Goal: Transaction & Acquisition: Purchase product/service

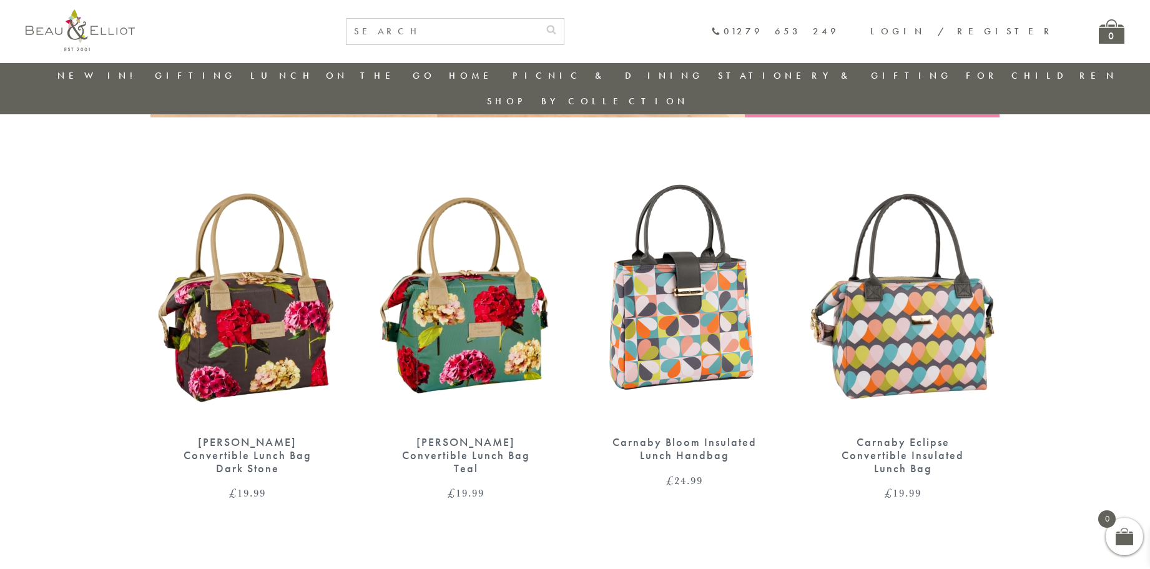
scroll to position [411, 0]
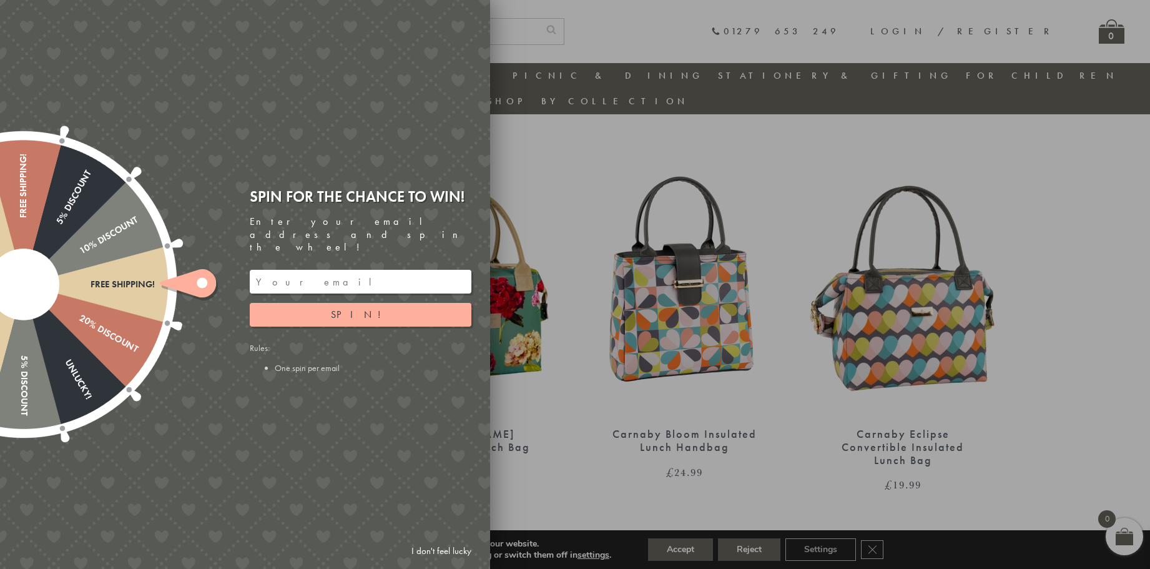
click at [533, 452] on div at bounding box center [575, 284] width 1150 height 569
click at [435, 552] on link "I don't feel lucky" at bounding box center [441, 551] width 72 height 23
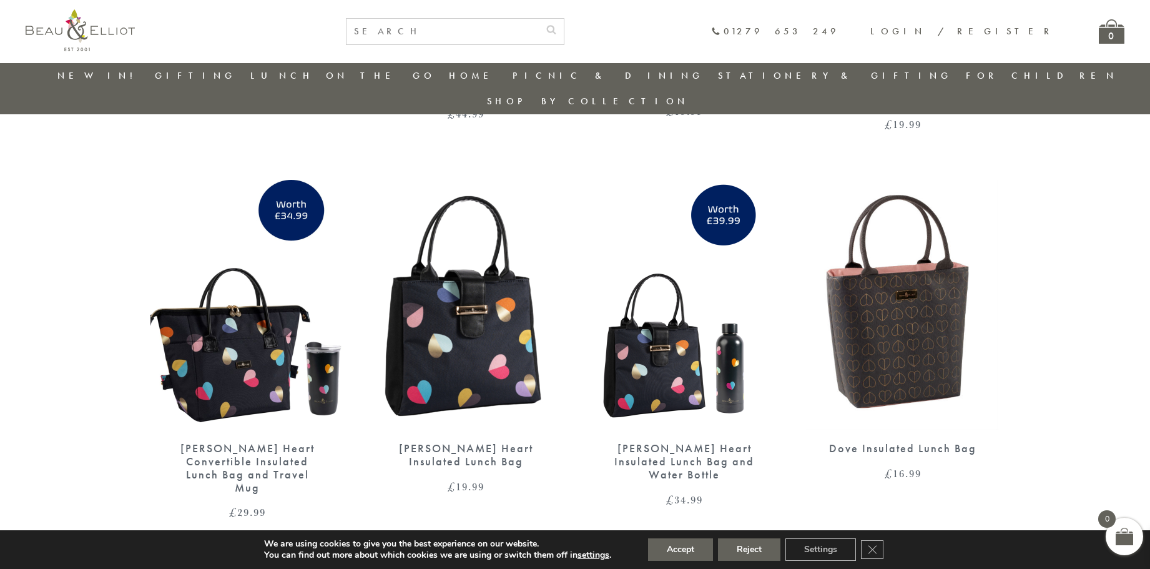
scroll to position [1910, 0]
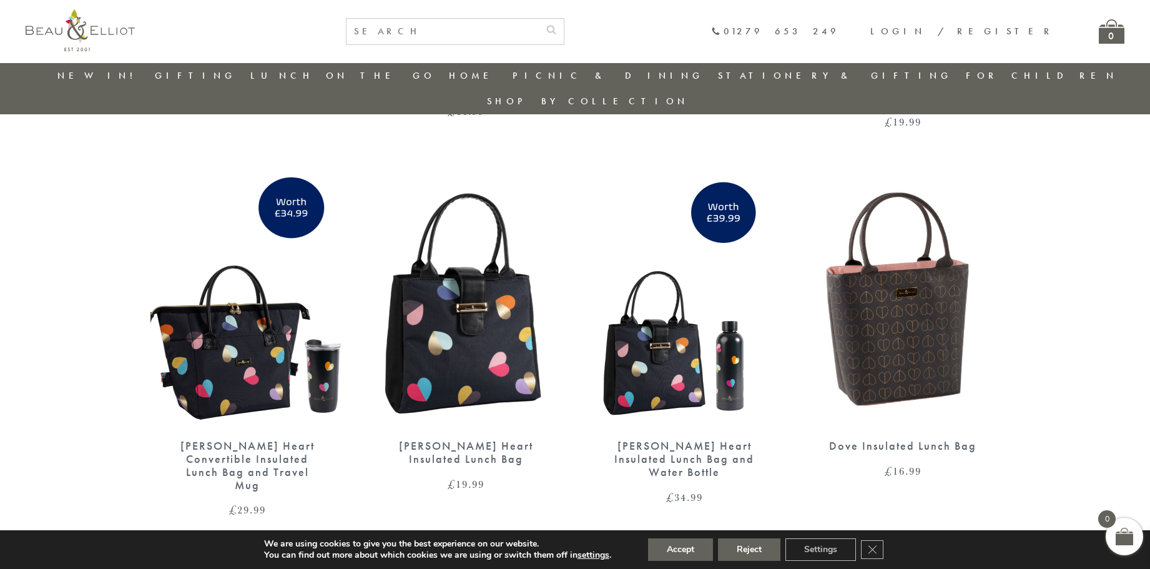
click at [922, 317] on img at bounding box center [902, 302] width 192 height 250
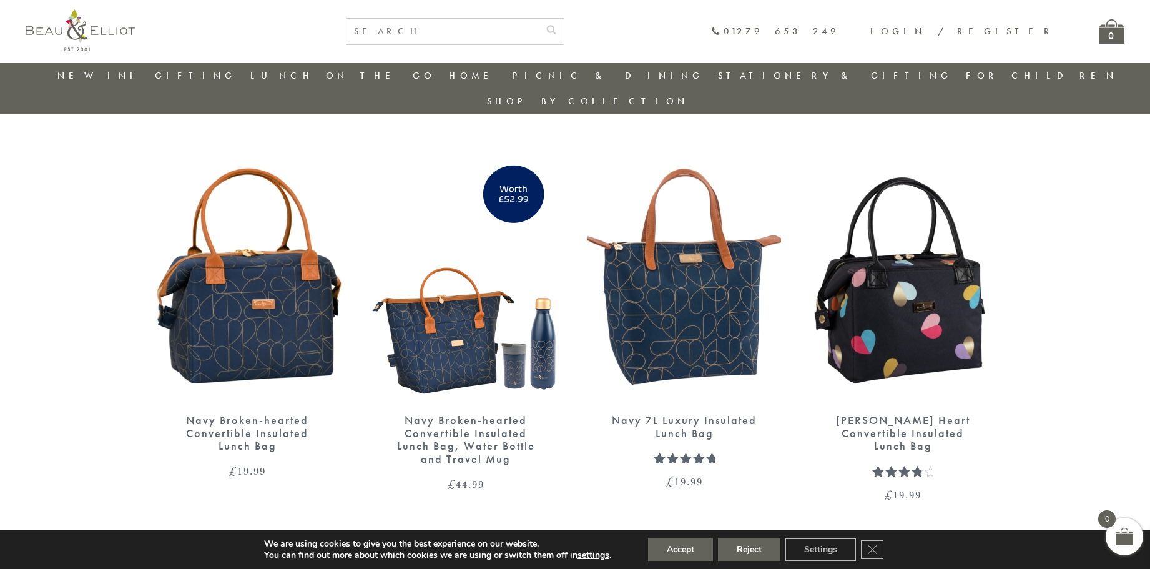
scroll to position [1535, 0]
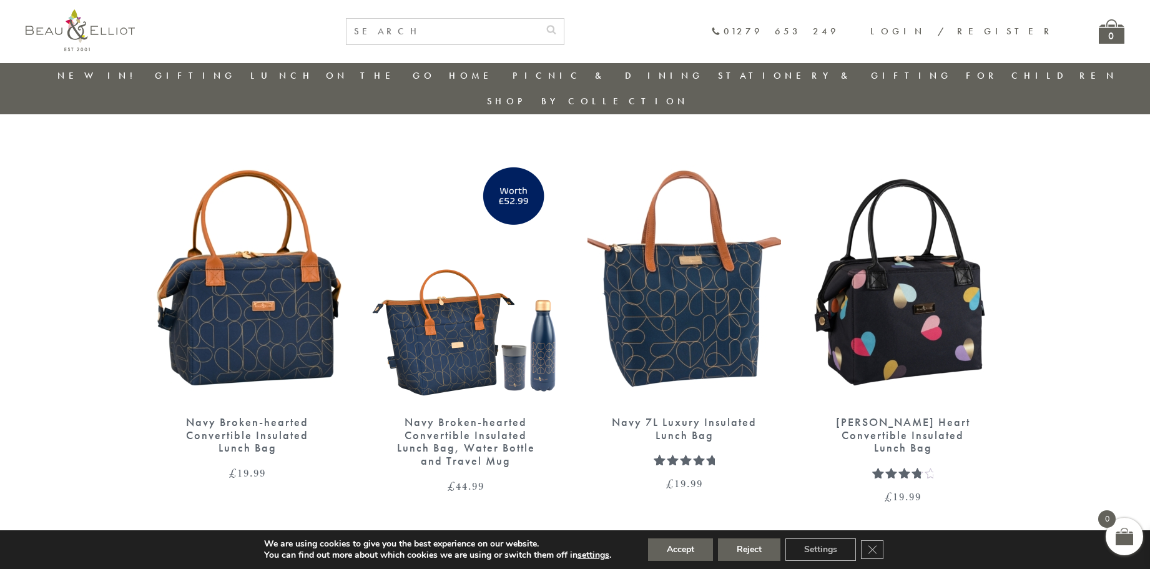
click at [934, 301] on img at bounding box center [903, 279] width 194 height 250
